Goal: Information Seeking & Learning: Learn about a topic

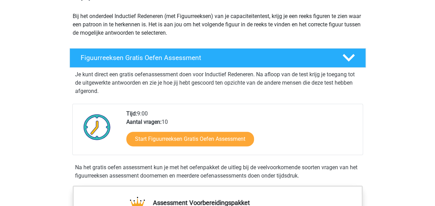
scroll to position [74, 0]
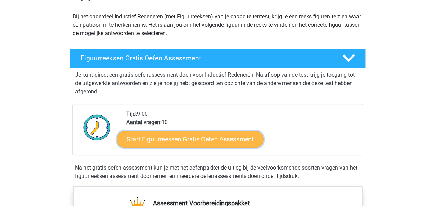
click at [175, 139] on link "Start Figuurreeksen Gratis Oefen Assessment" at bounding box center [190, 139] width 147 height 17
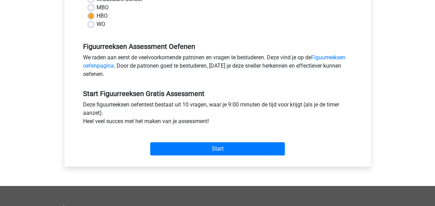
scroll to position [180, 0]
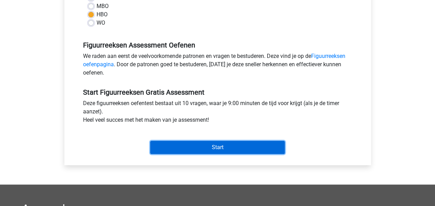
click at [178, 146] on input "Start" at bounding box center [217, 147] width 135 height 13
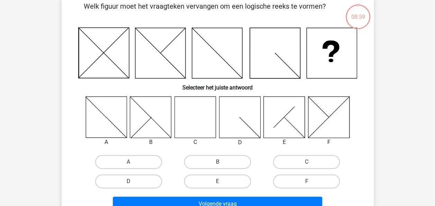
scroll to position [33, 0]
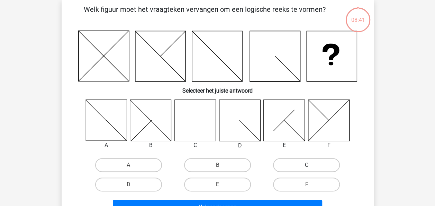
click at [304, 162] on label "C" at bounding box center [306, 165] width 67 height 14
click at [307, 165] on input "C" at bounding box center [309, 167] width 5 height 5
radio input "true"
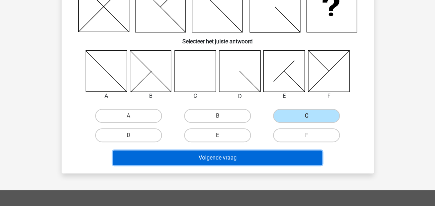
click at [255, 162] on button "Volgende vraag" at bounding box center [217, 157] width 209 height 15
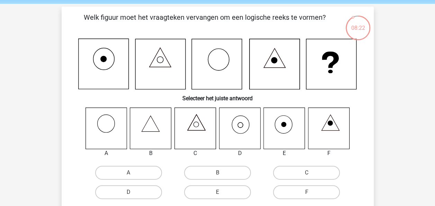
scroll to position [35, 0]
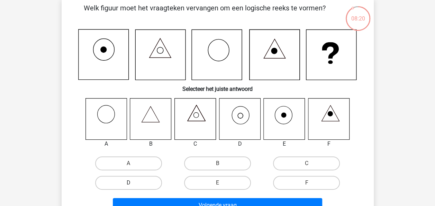
click at [117, 178] on label "D" at bounding box center [128, 183] width 67 height 14
click at [128, 182] on input "D" at bounding box center [130, 184] width 5 height 5
radio input "true"
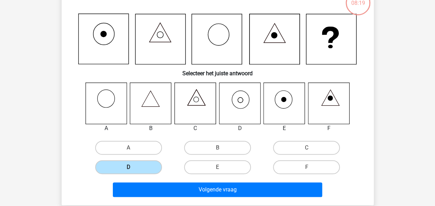
scroll to position [51, 0]
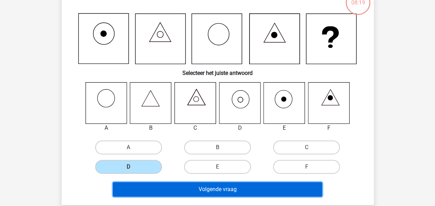
click at [159, 182] on button "Volgende vraag" at bounding box center [217, 189] width 209 height 15
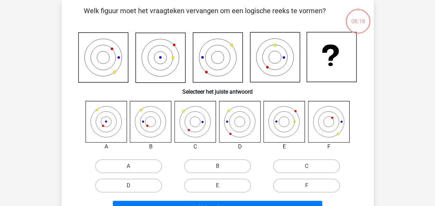
scroll to position [15, 0]
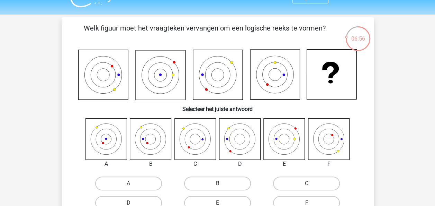
click at [228, 183] on label "B" at bounding box center [217, 183] width 67 height 14
click at [222, 183] on input "B" at bounding box center [219, 185] width 5 height 5
radio input "true"
click at [103, 82] on icon at bounding box center [103, 75] width 50 height 50
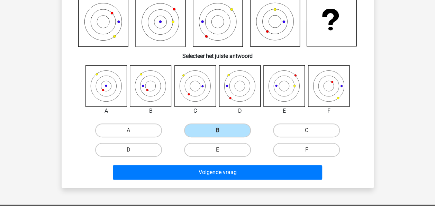
scroll to position [79, 0]
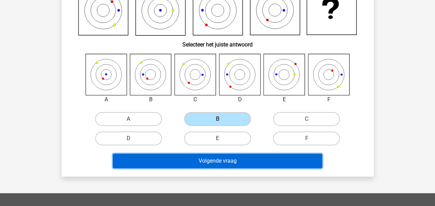
click at [216, 160] on button "Volgende vraag" at bounding box center [217, 160] width 209 height 15
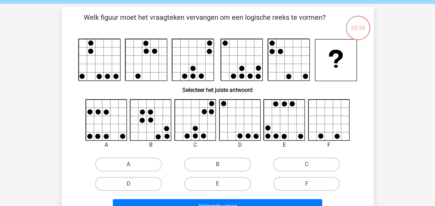
scroll to position [25, 0]
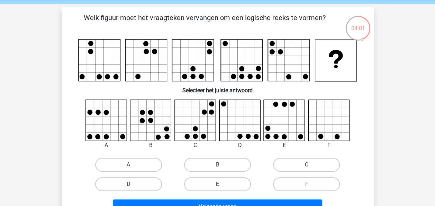
click at [218, 182] on label "E" at bounding box center [217, 184] width 67 height 14
click at [218, 184] on input "E" at bounding box center [219, 186] width 5 height 5
radio input "true"
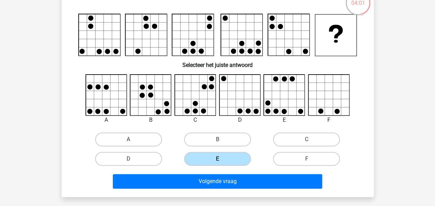
scroll to position [50, 0]
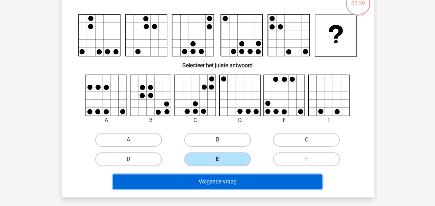
click at [218, 182] on button "Volgende vraag" at bounding box center [217, 181] width 209 height 15
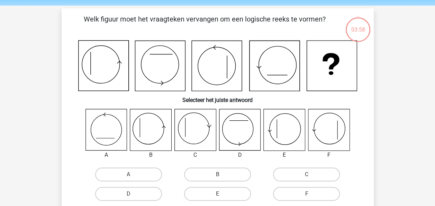
scroll to position [24, 0]
click at [217, 174] on input "B" at bounding box center [219, 176] width 5 height 5
radio input "true"
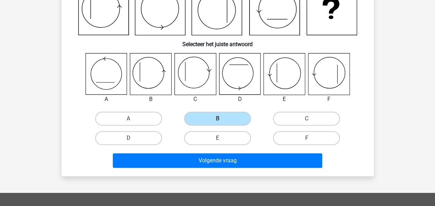
scroll to position [80, 0]
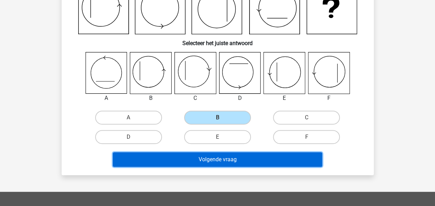
click at [221, 157] on button "Volgende vraag" at bounding box center [217, 159] width 209 height 15
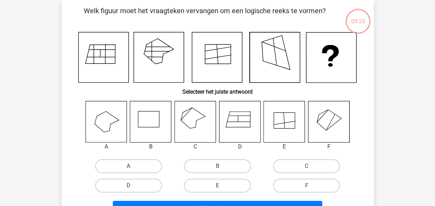
scroll to position [32, 0]
click at [305, 185] on label "F" at bounding box center [306, 185] width 67 height 14
click at [307, 185] on input "F" at bounding box center [309, 187] width 5 height 5
radio input "true"
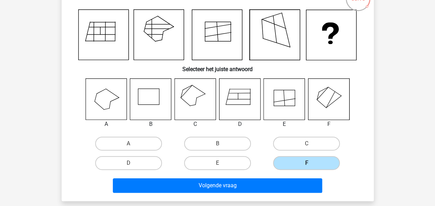
scroll to position [55, 0]
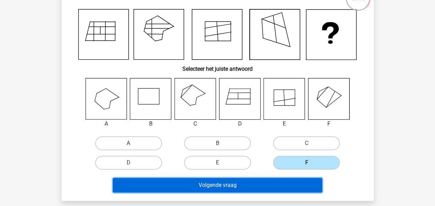
click at [213, 184] on button "Volgende vraag" at bounding box center [217, 185] width 209 height 15
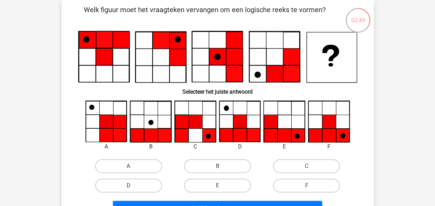
scroll to position [33, 0]
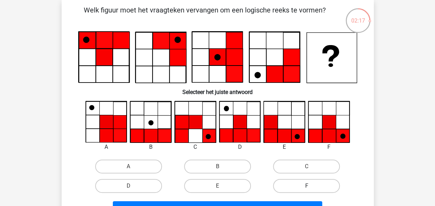
click at [303, 183] on label "F" at bounding box center [306, 186] width 67 height 14
click at [307, 186] on input "F" at bounding box center [309, 188] width 5 height 5
radio input "true"
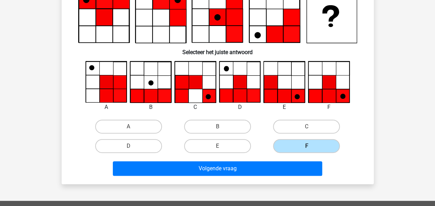
scroll to position [73, 0]
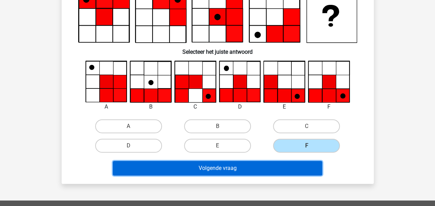
click at [255, 165] on button "Volgende vraag" at bounding box center [217, 168] width 209 height 15
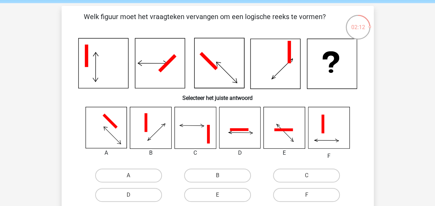
scroll to position [26, 0]
click at [214, 197] on label "E" at bounding box center [217, 194] width 67 height 14
click at [217, 197] on input "E" at bounding box center [219, 196] width 5 height 5
radio input "true"
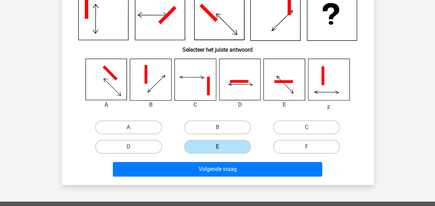
scroll to position [75, 0]
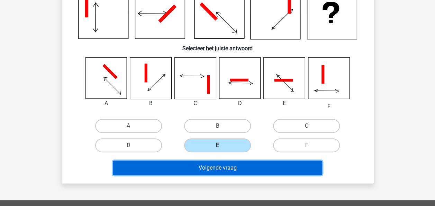
click at [206, 166] on button "Volgende vraag" at bounding box center [217, 167] width 209 height 15
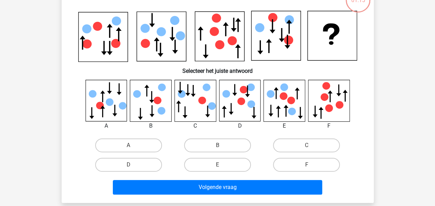
scroll to position [32, 0]
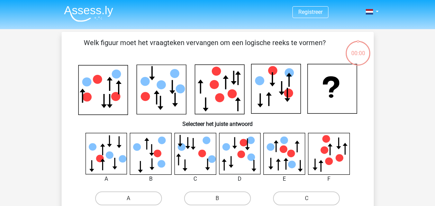
scroll to position [32, 0]
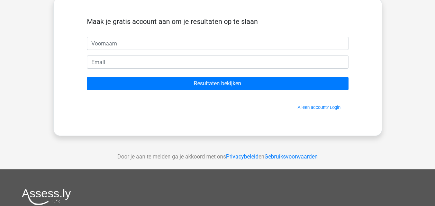
scroll to position [39, 0]
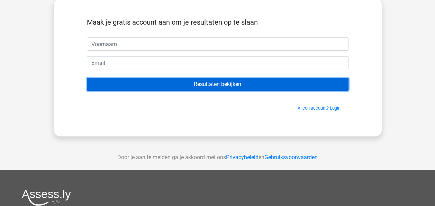
click at [225, 85] on input "Resultaten bekijken" at bounding box center [218, 84] width 262 height 13
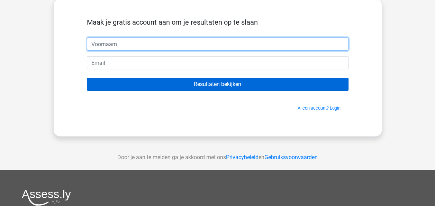
scroll to position [0, 0]
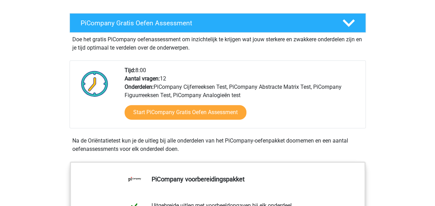
scroll to position [145, 0]
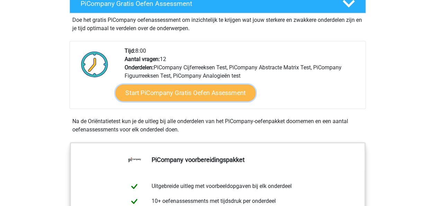
click at [190, 100] on link "Start PiCompany Gratis Oefen Assessment" at bounding box center [185, 92] width 140 height 17
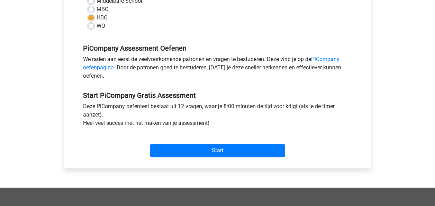
scroll to position [236, 0]
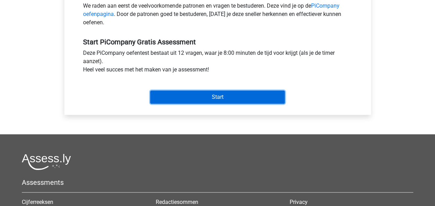
click at [192, 104] on input "Start" at bounding box center [217, 96] width 135 height 13
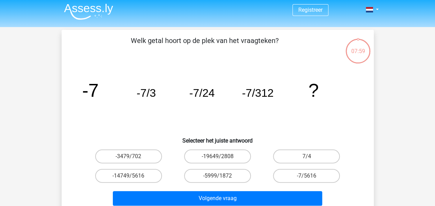
scroll to position [2, 0]
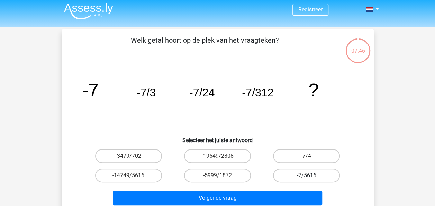
click at [294, 173] on label "-7/5616" at bounding box center [306, 175] width 67 height 14
click at [307, 175] on input "-7/5616" at bounding box center [309, 177] width 5 height 5
radio input "true"
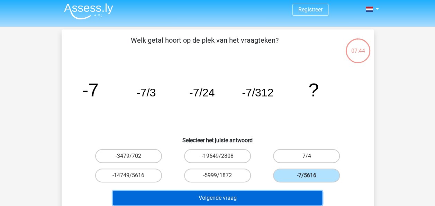
click at [239, 201] on button "Volgende vraag" at bounding box center [217, 197] width 209 height 15
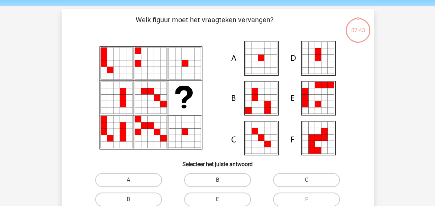
scroll to position [32, 0]
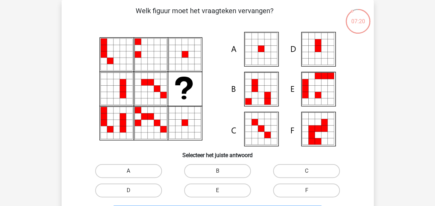
click at [124, 170] on label "A" at bounding box center [128, 171] width 67 height 14
click at [128, 171] on input "A" at bounding box center [130, 173] width 5 height 5
radio input "true"
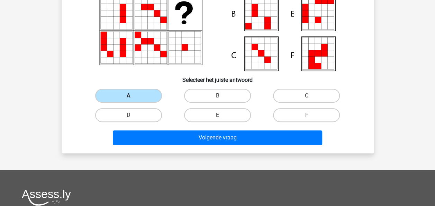
scroll to position [107, 0]
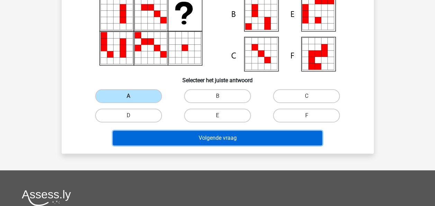
click at [163, 139] on button "Volgende vraag" at bounding box center [217, 138] width 209 height 15
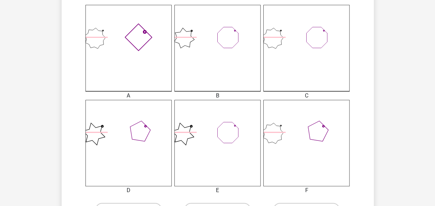
scroll to position [282, 0]
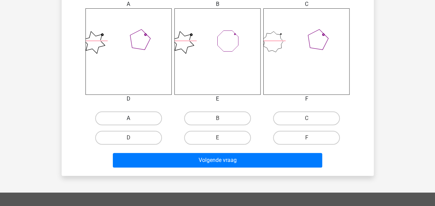
click at [125, 120] on label "A" at bounding box center [128, 118] width 67 height 14
click at [128, 120] on input "A" at bounding box center [130, 120] width 5 height 5
radio input "true"
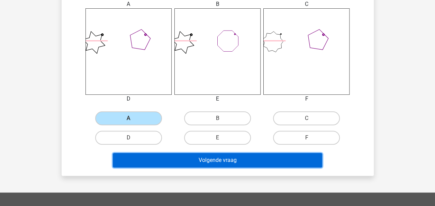
click at [183, 159] on button "Volgende vraag" at bounding box center [217, 160] width 209 height 15
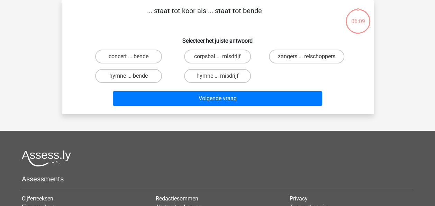
scroll to position [0, 0]
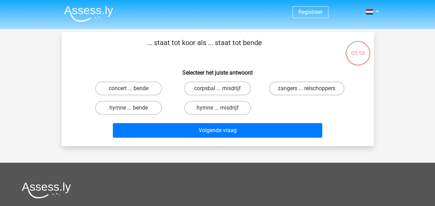
click at [308, 91] on input "zangers ... relschoppers" at bounding box center [309, 90] width 5 height 5
radio input "true"
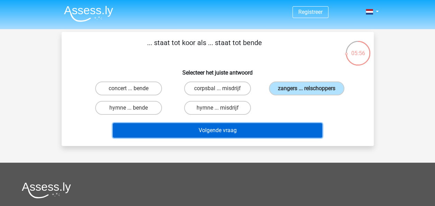
click at [237, 131] on button "Volgende vraag" at bounding box center [217, 130] width 209 height 15
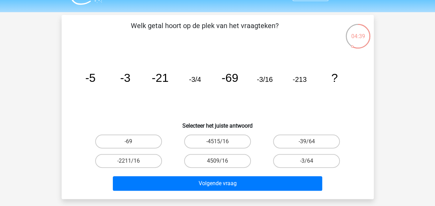
scroll to position [17, 0]
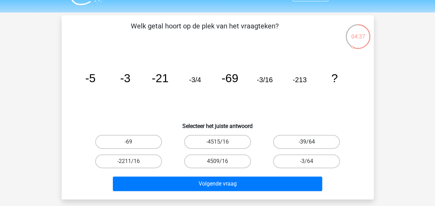
click at [297, 144] on label "-39/64" at bounding box center [306, 142] width 67 height 14
click at [307, 144] on input "-39/64" at bounding box center [309, 144] width 5 height 5
radio input "true"
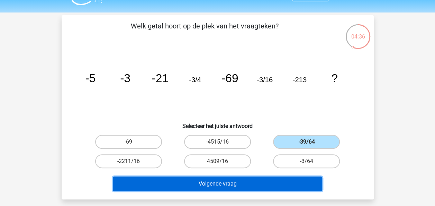
click at [236, 182] on button "Volgende vraag" at bounding box center [217, 183] width 209 height 15
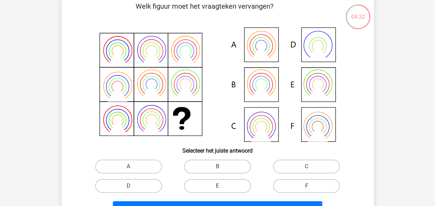
scroll to position [37, 0]
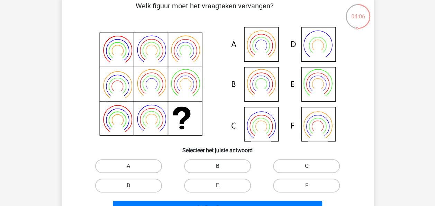
click at [223, 161] on label "B" at bounding box center [217, 166] width 67 height 14
click at [222, 166] on input "B" at bounding box center [219, 168] width 5 height 5
radio input "true"
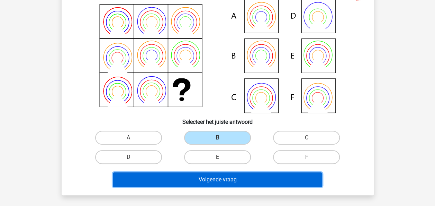
click at [222, 176] on button "Volgende vraag" at bounding box center [217, 179] width 209 height 15
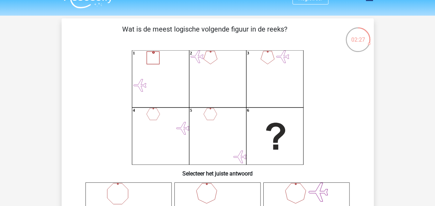
scroll to position [11, 0]
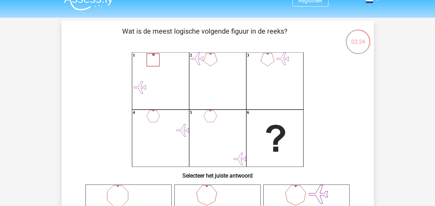
click at [336, 125] on icon "1 2 3 4 5 6" at bounding box center [217, 109] width 279 height 114
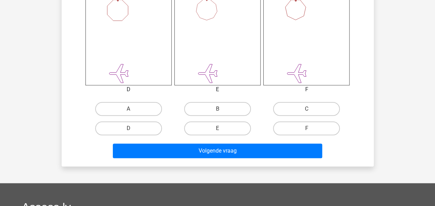
scroll to position [291, 0]
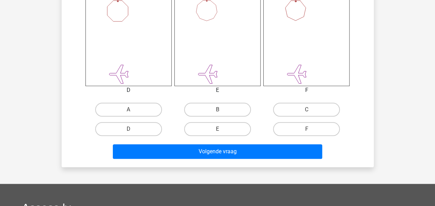
click at [309, 111] on input "C" at bounding box center [309, 111] width 5 height 5
radio input "true"
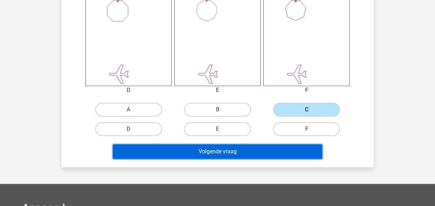
click at [241, 149] on button "Volgende vraag" at bounding box center [217, 151] width 209 height 15
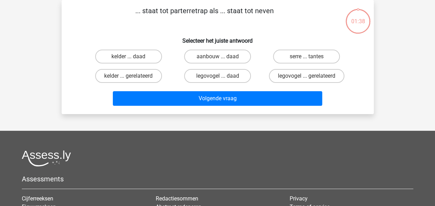
scroll to position [0, 0]
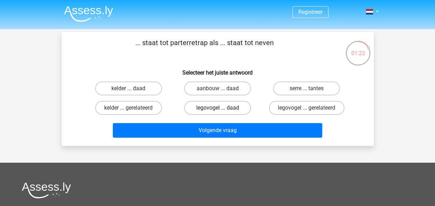
click at [215, 110] on label "legovogel ... daad" at bounding box center [217, 108] width 67 height 14
click at [217, 110] on input "legovogel ... daad" at bounding box center [219, 110] width 5 height 5
radio input "true"
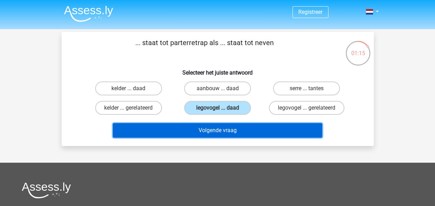
click at [204, 129] on button "Volgende vraag" at bounding box center [217, 130] width 209 height 15
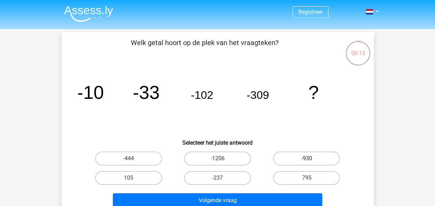
click at [307, 155] on label "-930" at bounding box center [306, 158] width 67 height 14
click at [307, 158] on input "-930" at bounding box center [309, 160] width 5 height 5
radio input "true"
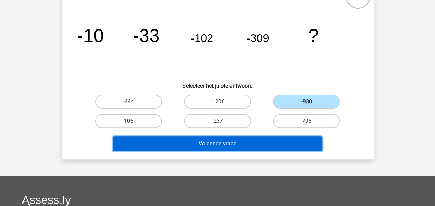
click at [258, 143] on button "Volgende vraag" at bounding box center [217, 143] width 209 height 15
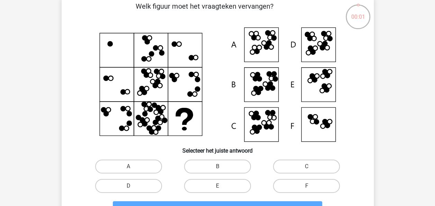
scroll to position [70, 0]
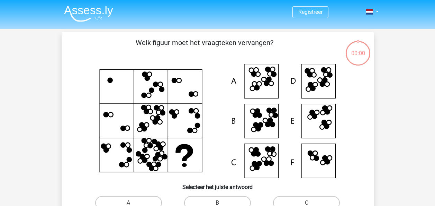
scroll to position [70, 0]
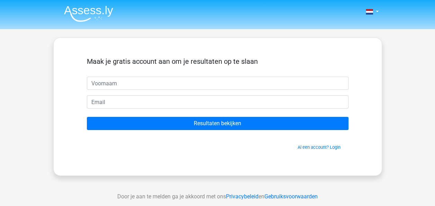
click at [227, 173] on div "Maak je gratis account aan om je resultaten op te slaan Resultaten bekijken Al …" at bounding box center [217, 106] width 329 height 138
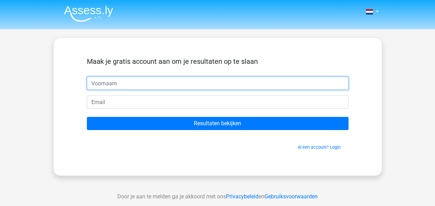
click at [176, 83] on input "text" at bounding box center [218, 83] width 262 height 13
type input "carolien"
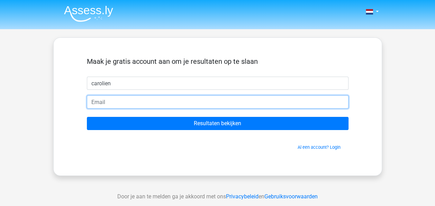
click at [163, 102] on input "email" at bounding box center [218, 101] width 262 height 13
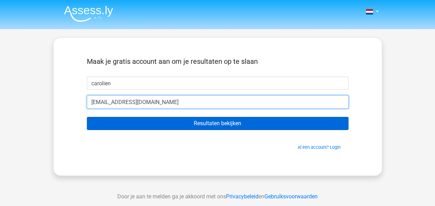
type input "krahmertje@hotmail.com"
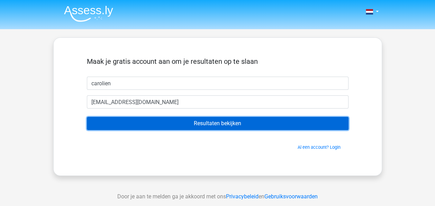
click at [159, 123] on input "Resultaten bekijken" at bounding box center [218, 123] width 262 height 13
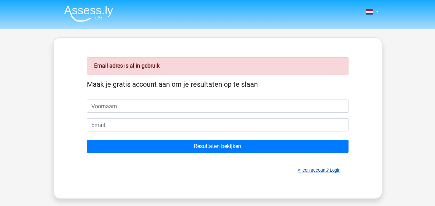
click at [313, 172] on link "Al een account? Login" at bounding box center [319, 169] width 43 height 5
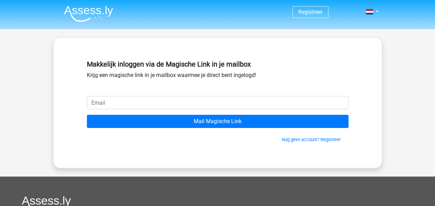
click at [177, 105] on input "email" at bounding box center [218, 102] width 262 height 13
type input "krahmertje@hotmail.com"
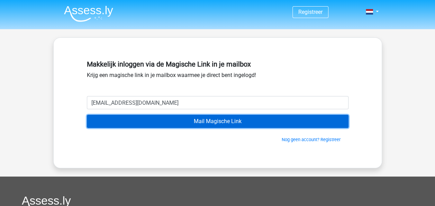
click at [153, 123] on input "Mail Magische Link" at bounding box center [218, 121] width 262 height 13
